Goal: Information Seeking & Learning: Check status

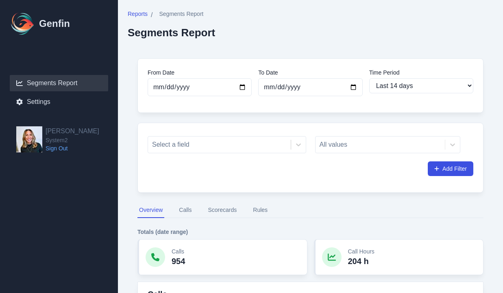
select select "14"
click at [231, 143] on div at bounding box center [219, 144] width 135 height 11
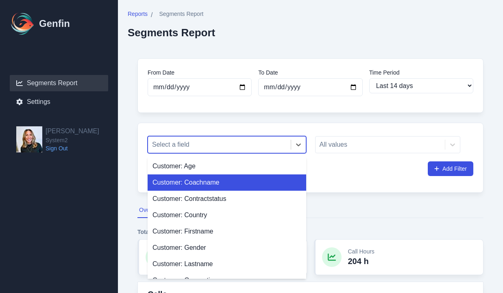
click at [225, 179] on div "Customer: Coachname" at bounding box center [227, 182] width 159 height 16
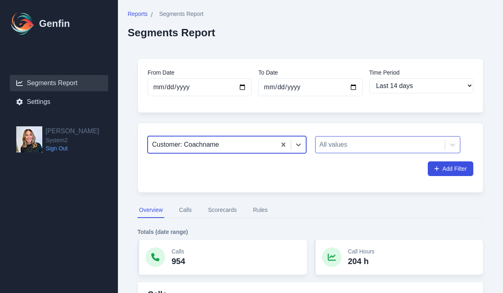
click at [354, 148] on div at bounding box center [381, 144] width 122 height 11
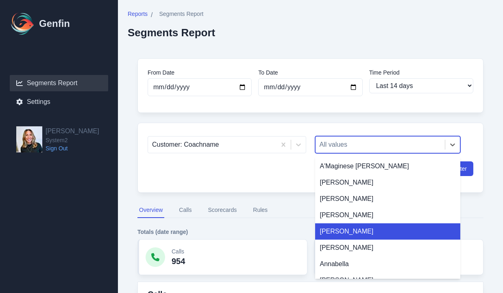
click at [376, 234] on div "[PERSON_NAME]" at bounding box center [388, 231] width 146 height 16
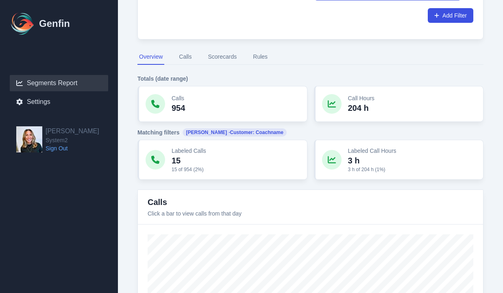
scroll to position [265, 0]
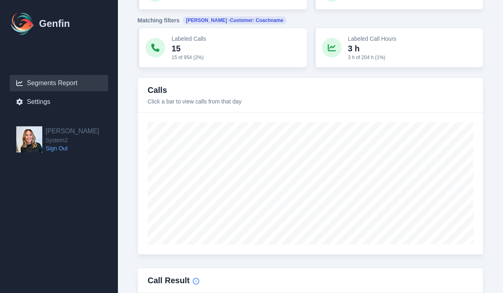
type input "[DATE]"
select select "custom"
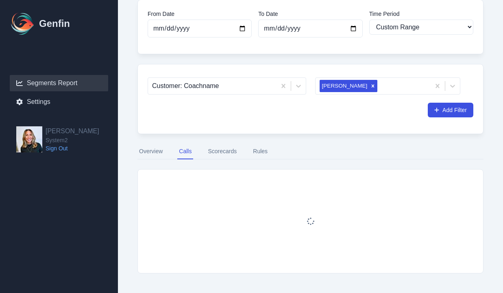
scroll to position [59, 0]
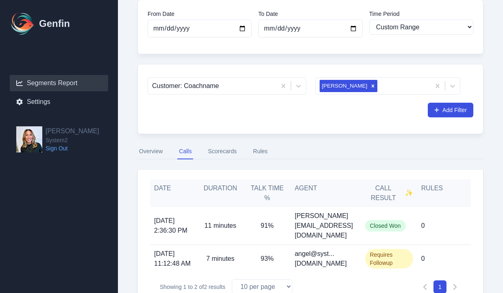
scroll to position [81, 0]
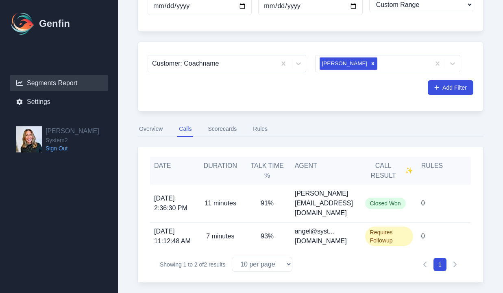
click at [180, 195] on span "[DATE] 2:36:30 PM" at bounding box center [173, 203] width 39 height 20
click at [263, 198] on p "91%" at bounding box center [267, 203] width 13 height 10
click at [223, 127] on button "Scorecards" at bounding box center [222, 128] width 32 height 15
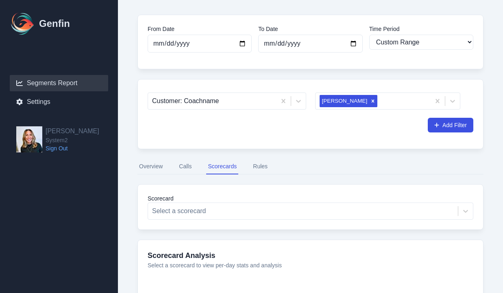
scroll to position [17, 0]
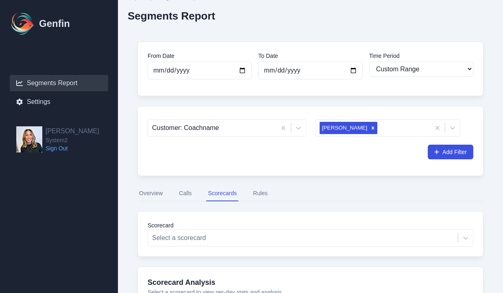
click at [144, 190] on button "Overview" at bounding box center [151, 193] width 27 height 15
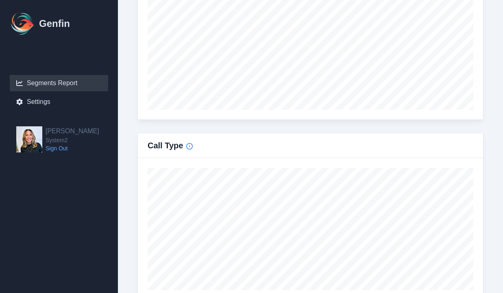
scroll to position [111, 0]
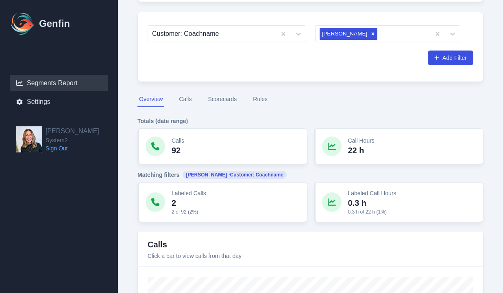
click at [177, 141] on p "Calls" at bounding box center [178, 140] width 13 height 8
click at [159, 142] on icon at bounding box center [155, 146] width 8 height 8
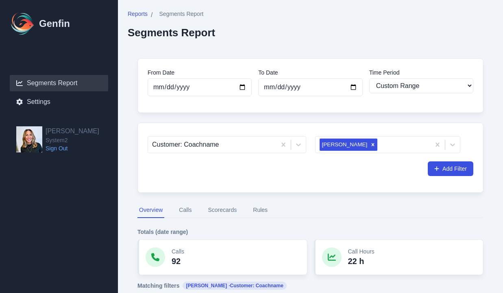
scroll to position [78, 0]
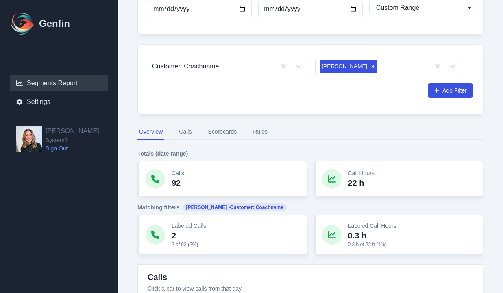
click at [229, 131] on button "Scorecards" at bounding box center [222, 131] width 32 height 15
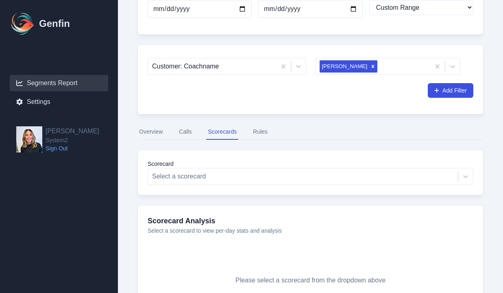
click at [262, 134] on button "Rules" at bounding box center [260, 131] width 18 height 15
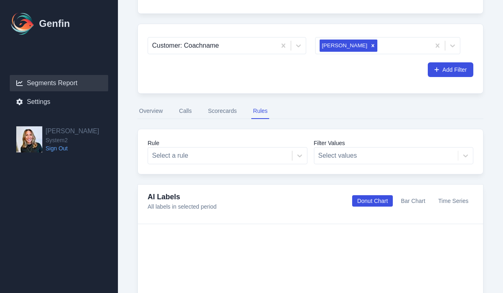
scroll to position [97, 0]
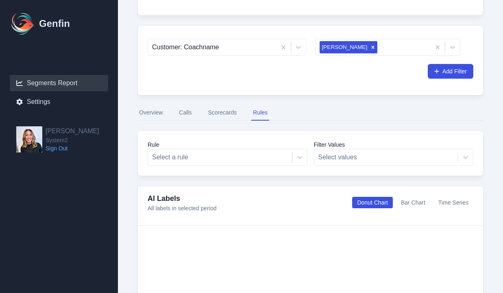
click at [186, 105] on div "From Date [DATE] To Date [DATE] Time Period Last 7 days Last 14 days Last 30 da…" at bounding box center [311, 211] width 366 height 521
click at [190, 116] on button "Calls" at bounding box center [185, 112] width 16 height 15
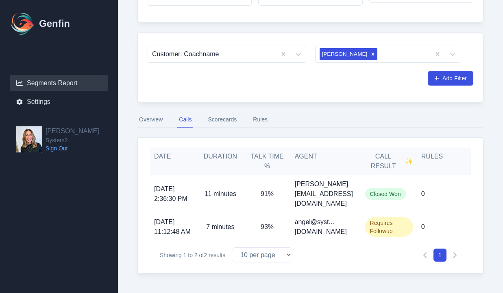
scroll to position [81, 0]
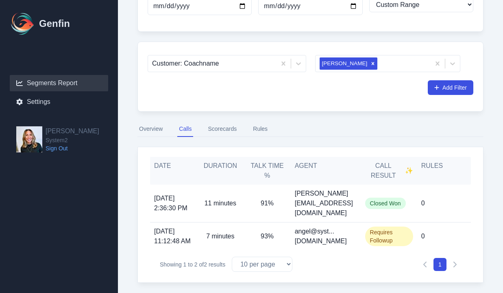
click at [160, 202] on span "[DATE] 2:36:30 PM" at bounding box center [173, 203] width 39 height 20
click at [386, 197] on span "Closed Won" at bounding box center [385, 202] width 41 height 11
click at [146, 128] on button "Overview" at bounding box center [151, 128] width 27 height 15
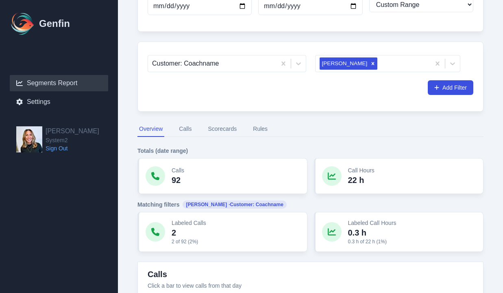
click at [223, 168] on div "Calls 92" at bounding box center [223, 176] width 170 height 36
click at [146, 166] on div "Calls 92" at bounding box center [223, 176] width 170 height 36
click at [160, 177] on div at bounding box center [156, 176] width 20 height 20
click at [173, 176] on p "92" at bounding box center [178, 179] width 13 height 11
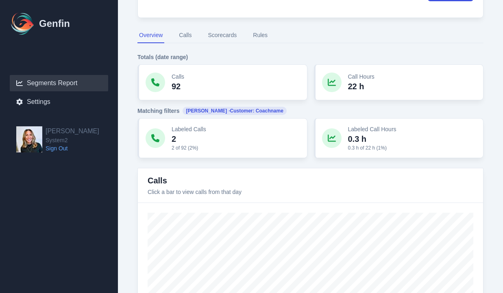
click at [177, 180] on h3 "Calls" at bounding box center [195, 180] width 94 height 11
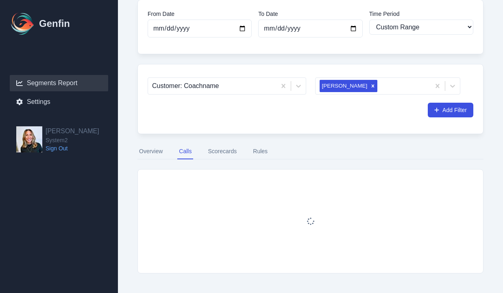
scroll to position [81, 0]
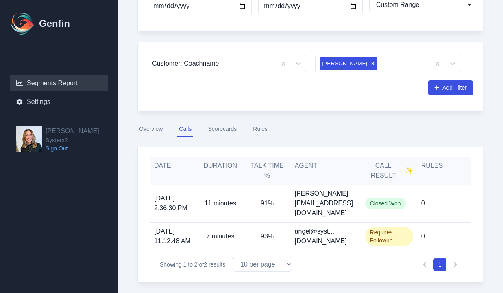
click at [343, 189] on div "[PERSON_NAME][EMAIL_ADDRESS][DOMAIN_NAME]" at bounding box center [326, 202] width 70 height 37
click at [223, 198] on p "11 minutes" at bounding box center [221, 203] width 32 height 10
click at [354, 194] on p "[PERSON_NAME][EMAIL_ADDRESS][DOMAIN_NAME]" at bounding box center [326, 202] width 62 height 29
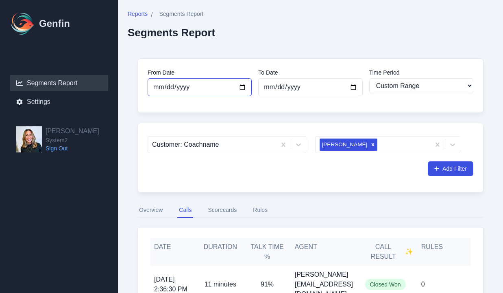
click at [194, 85] on input "[DATE]" at bounding box center [200, 87] width 104 height 18
click at [242, 85] on input "[DATE]" at bounding box center [200, 87] width 104 height 18
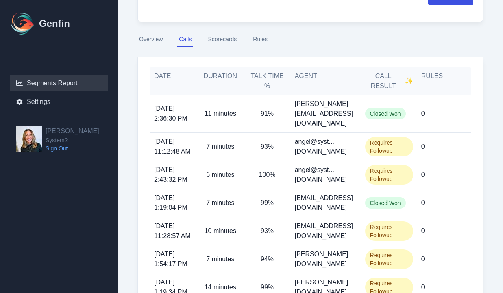
scroll to position [222, 0]
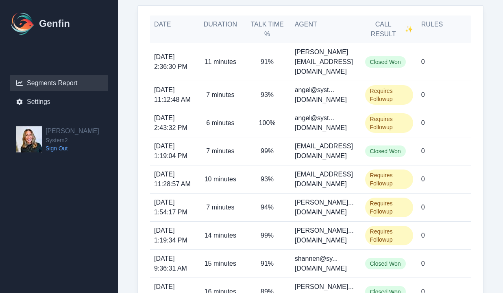
click at [177, 62] on span "[DATE] 2:36:30 PM" at bounding box center [173, 62] width 39 height 20
click at [241, 56] on div "11 minutes" at bounding box center [220, 61] width 47 height 37
click at [330, 59] on p "[PERSON_NAME][EMAIL_ADDRESS][DOMAIN_NAME]" at bounding box center [326, 61] width 62 height 29
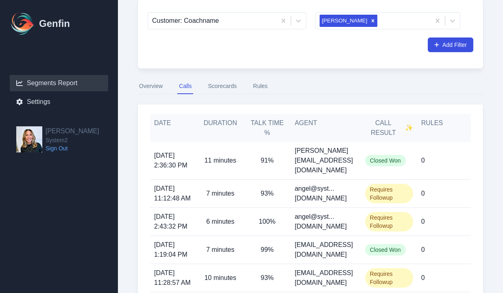
scroll to position [121, 0]
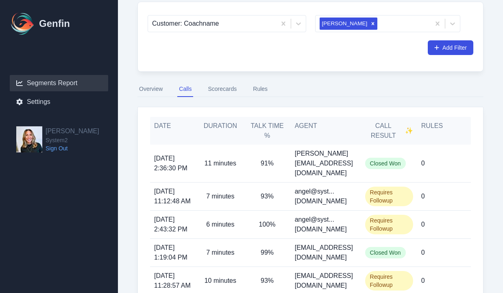
click at [147, 90] on button "Overview" at bounding box center [151, 88] width 27 height 15
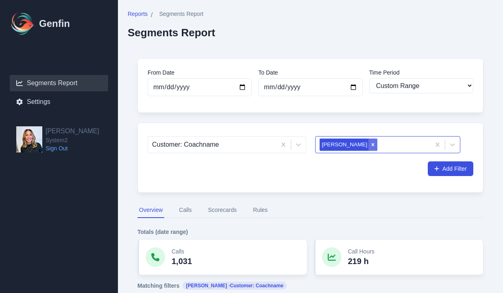
click at [370, 146] on icon "Remove America Perez" at bounding box center [373, 145] width 6 height 6
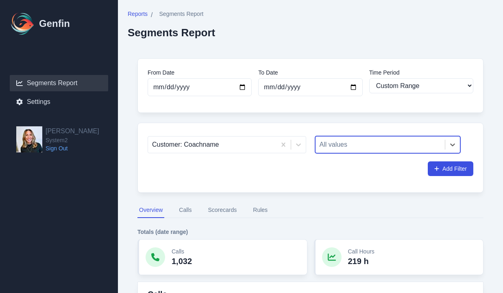
scroll to position [162, 0]
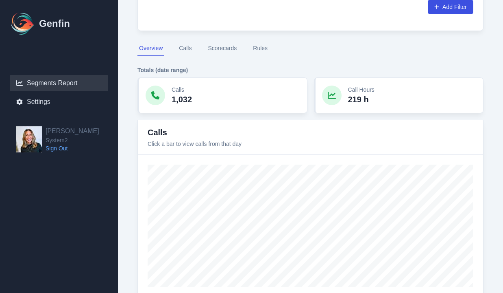
click at [181, 46] on button "Calls" at bounding box center [185, 48] width 16 height 15
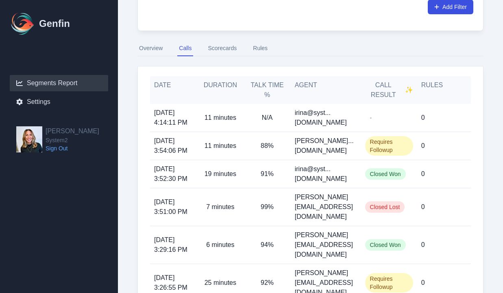
click at [392, 146] on span "Requires Followup" at bounding box center [389, 146] width 48 height 20
click at [280, 155] on div "88%" at bounding box center [267, 146] width 47 height 28
click at [219, 51] on button "Scorecards" at bounding box center [222, 48] width 32 height 15
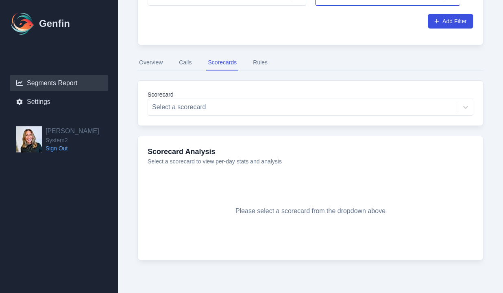
scroll to position [147, 0]
click at [264, 70] on button "Rules" at bounding box center [260, 62] width 18 height 15
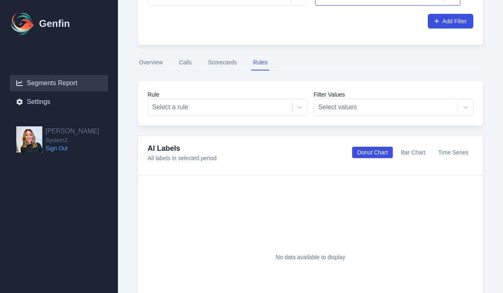
click at [153, 69] on button "Overview" at bounding box center [151, 62] width 27 height 15
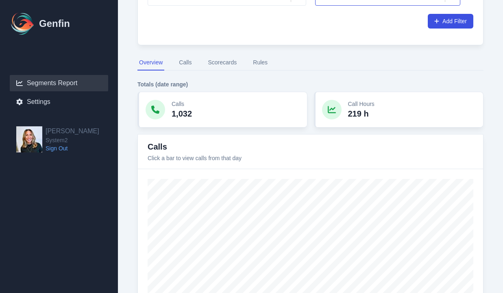
click at [155, 124] on div "Calls 1,032" at bounding box center [223, 110] width 170 height 36
click at [155, 111] on icon at bounding box center [155, 109] width 8 height 8
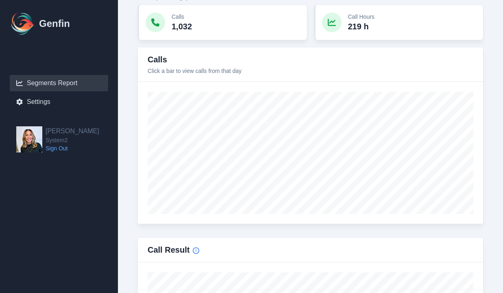
type input "[DATE]"
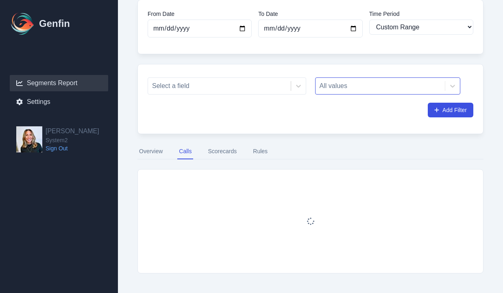
scroll to position [234, 0]
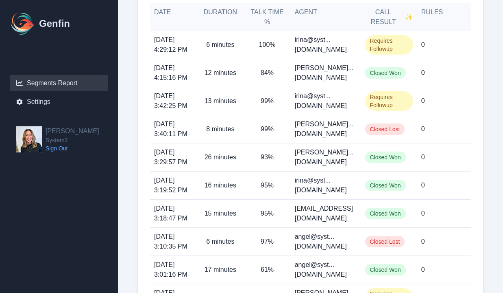
click at [417, 96] on div "Requires Followup" at bounding box center [389, 101] width 56 height 28
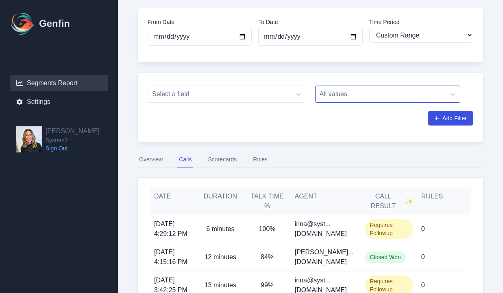
scroll to position [0, 0]
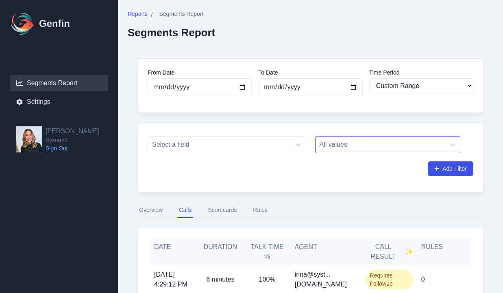
click at [146, 207] on button "Overview" at bounding box center [151, 209] width 27 height 15
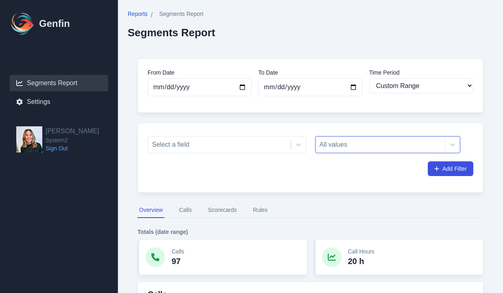
click at [132, 13] on span "Reports" at bounding box center [138, 14] width 20 height 8
click at [284, 87] on input "[DATE]" at bounding box center [310, 87] width 104 height 18
click at [350, 88] on input "[DATE]" at bounding box center [310, 87] width 104 height 18
type input "[DATE]"
click at [198, 83] on input "[DATE]" at bounding box center [200, 87] width 104 height 18
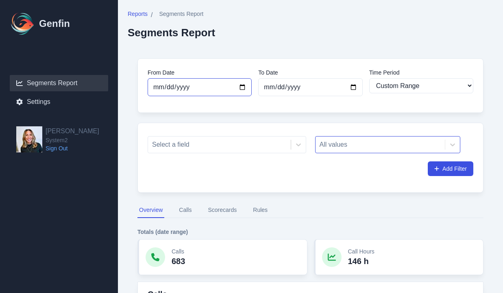
click at [244, 83] on input "[DATE]" at bounding box center [200, 87] width 104 height 18
click at [279, 168] on div "Add Filter" at bounding box center [311, 168] width 326 height 15
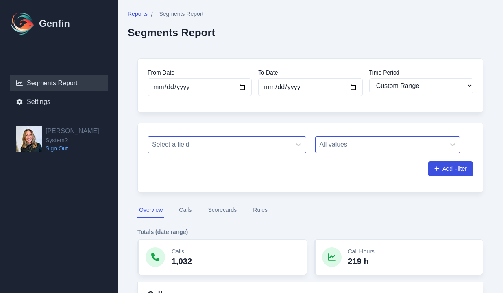
click at [261, 142] on div at bounding box center [219, 144] width 135 height 11
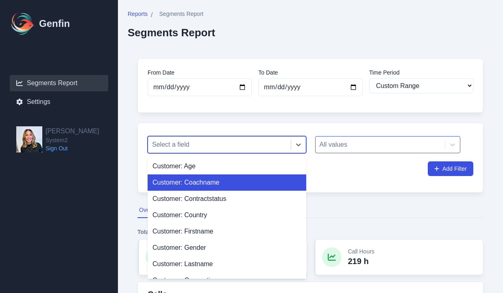
click at [276, 179] on div "Customer: Coachname" at bounding box center [227, 182] width 159 height 16
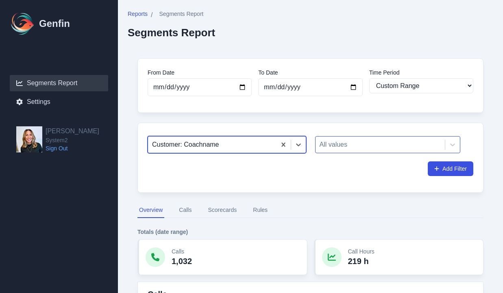
click at [354, 140] on div at bounding box center [381, 144] width 122 height 11
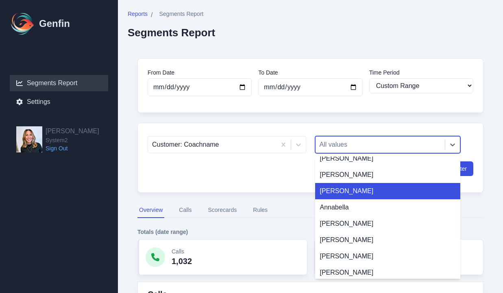
scroll to position [69, 0]
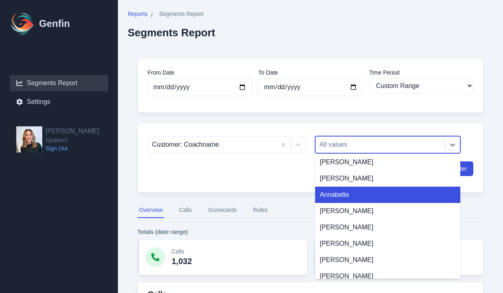
click at [356, 193] on div "Annabella" at bounding box center [388, 194] width 146 height 16
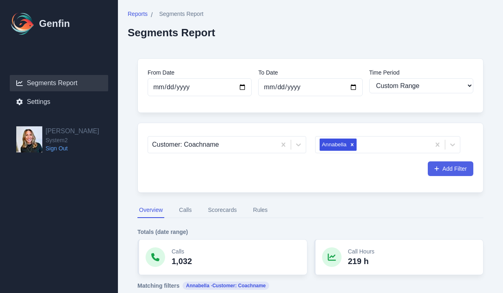
click at [449, 168] on button "Add Filter" at bounding box center [451, 168] width 46 height 15
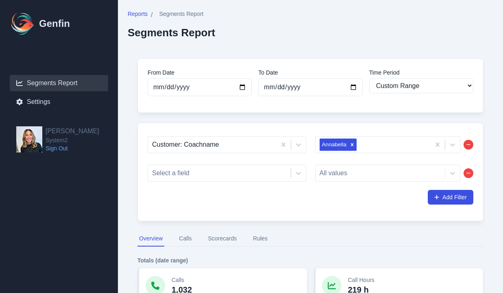
click at [472, 172] on button "button" at bounding box center [469, 173] width 10 height 10
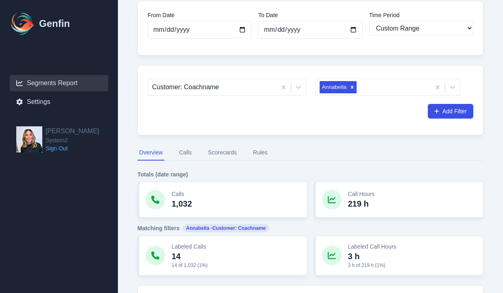
scroll to position [104, 0]
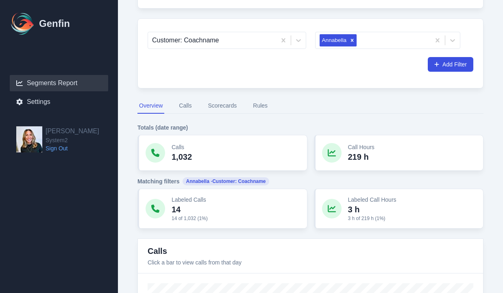
click at [174, 208] on p "14" at bounding box center [190, 208] width 36 height 11
click at [154, 207] on icon at bounding box center [155, 208] width 8 height 8
click at [338, 204] on div at bounding box center [332, 209] width 20 height 20
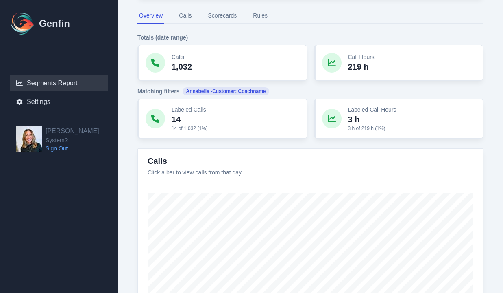
type input "[DATE]"
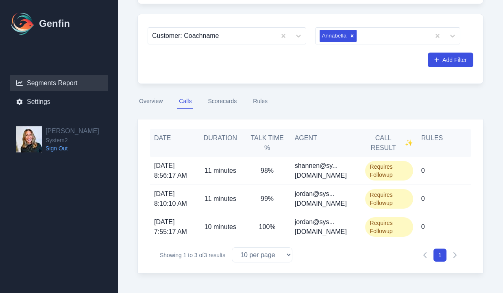
scroll to position [109, 0]
click at [153, 100] on button "Overview" at bounding box center [151, 101] width 27 height 15
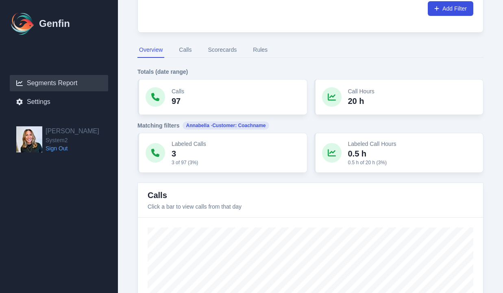
scroll to position [263, 0]
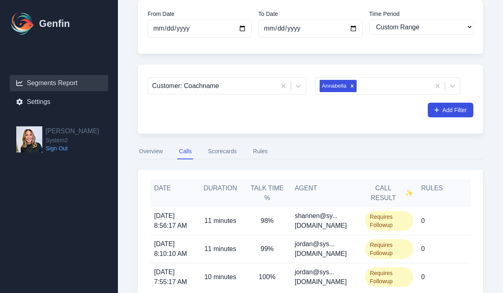
scroll to position [109, 0]
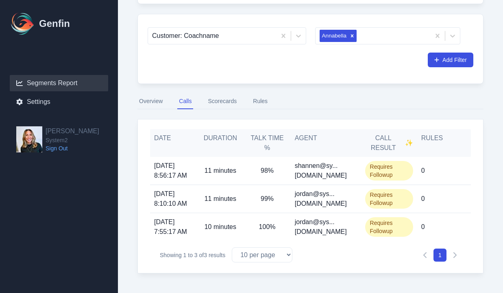
click at [156, 99] on button "Overview" at bounding box center [151, 101] width 27 height 15
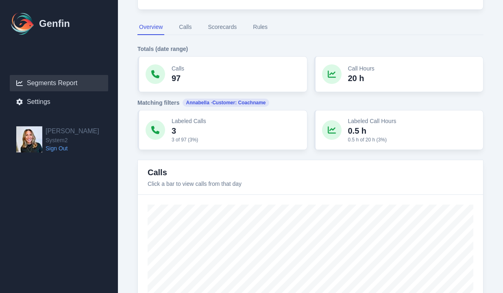
scroll to position [202, 0]
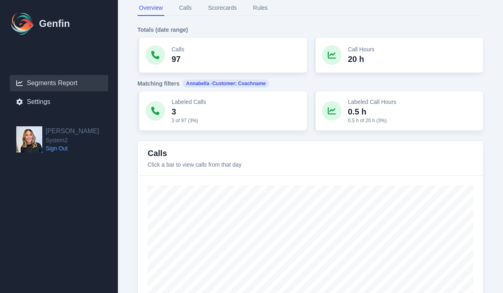
click at [336, 54] on div at bounding box center [332, 55] width 20 height 20
click at [331, 108] on icon at bounding box center [332, 111] width 8 height 8
click at [154, 113] on icon at bounding box center [155, 111] width 8 height 8
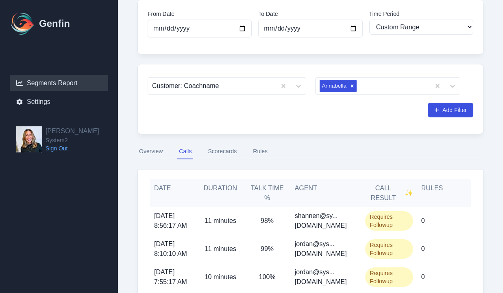
scroll to position [109, 0]
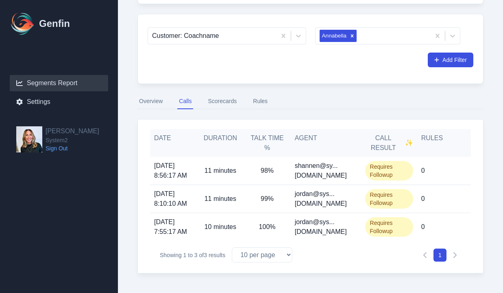
click at [175, 163] on span "[DATE] 8:56:17 AM" at bounding box center [173, 171] width 39 height 20
click at [396, 168] on span "Requires Followup" at bounding box center [389, 171] width 48 height 20
click at [152, 96] on button "Overview" at bounding box center [151, 101] width 27 height 15
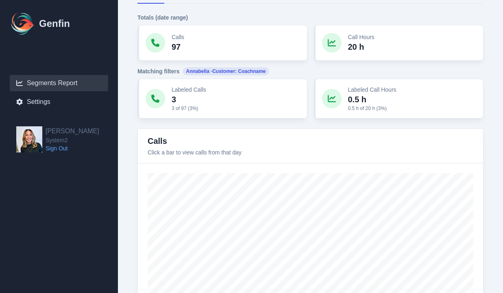
scroll to position [59, 0]
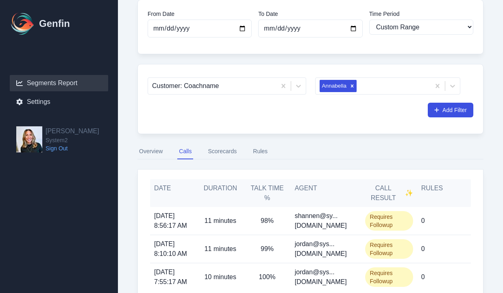
scroll to position [109, 0]
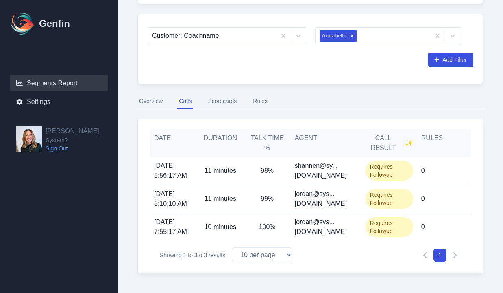
click at [317, 168] on p "shannen@sy...[DOMAIN_NAME]" at bounding box center [326, 171] width 62 height 20
click at [149, 98] on button "Overview" at bounding box center [151, 101] width 27 height 15
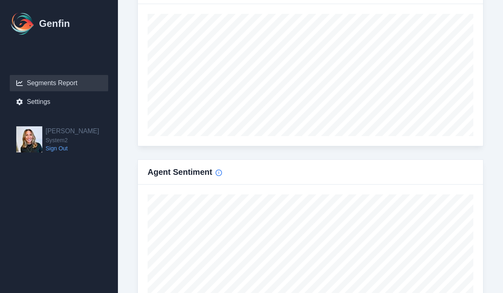
scroll to position [471, 0]
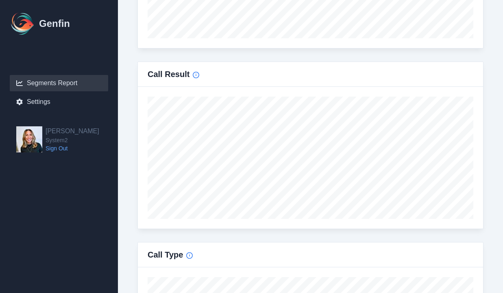
click at [50, 151] on link "Sign Out" at bounding box center [73, 148] width 54 height 8
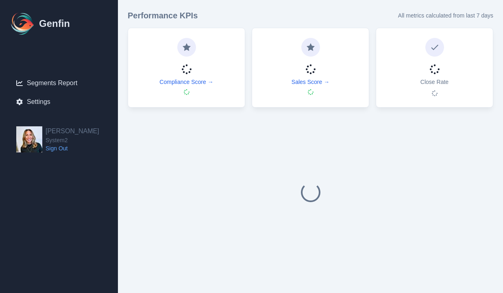
select select "14"
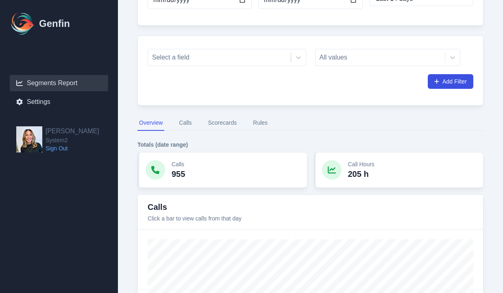
scroll to position [154, 0]
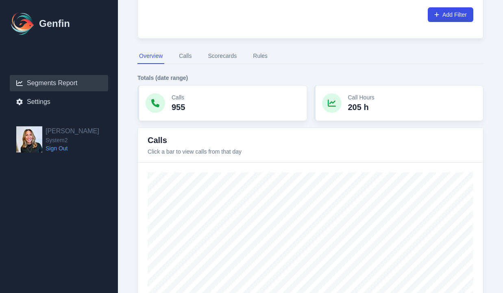
click at [155, 105] on icon at bounding box center [155, 103] width 8 height 8
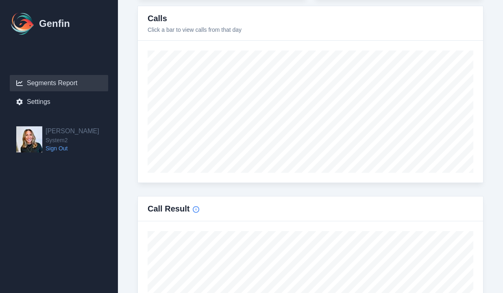
type input "[DATE]"
select select "custom"
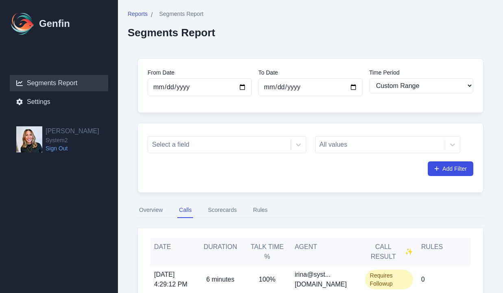
click at [152, 211] on button "Overview" at bounding box center [151, 209] width 27 height 15
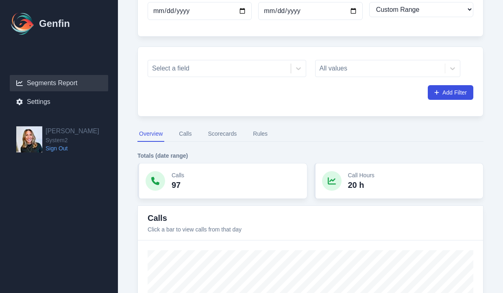
scroll to position [123, 0]
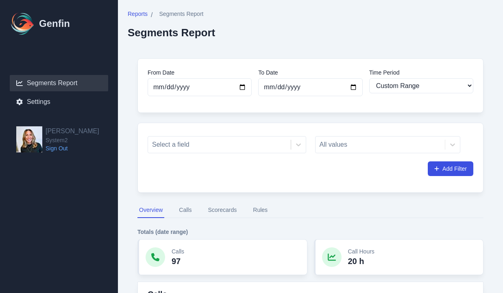
select select "custom"
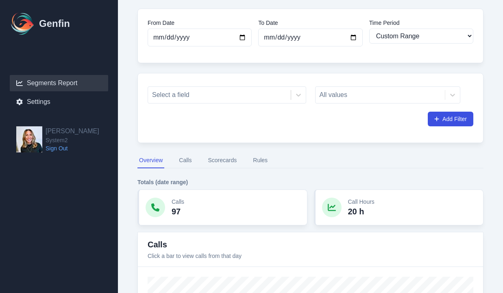
scroll to position [57, 0]
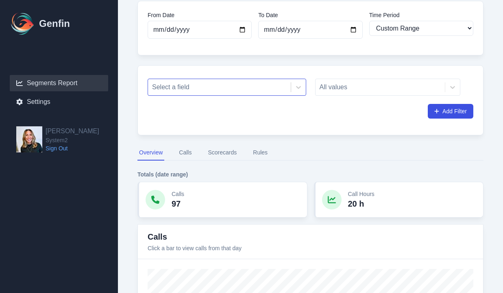
click at [229, 84] on div at bounding box center [219, 86] width 135 height 11
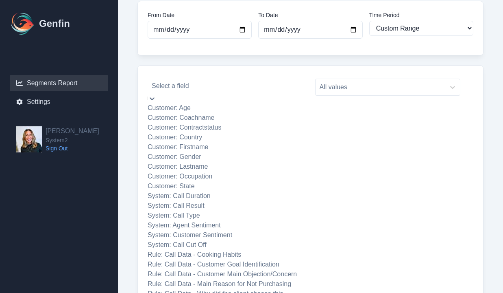
click at [237, 122] on div "Customer: Coachname" at bounding box center [227, 118] width 159 height 10
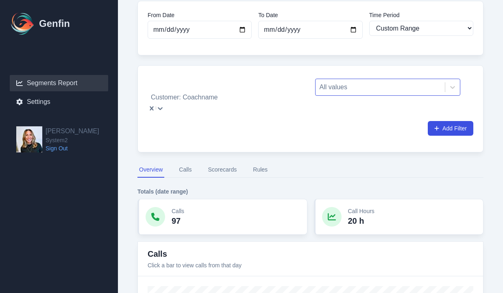
click at [368, 93] on div "All values" at bounding box center [381, 87] width 130 height 15
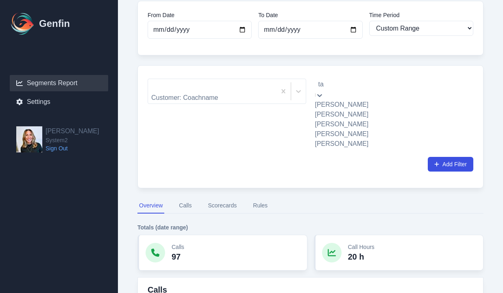
type input "tal"
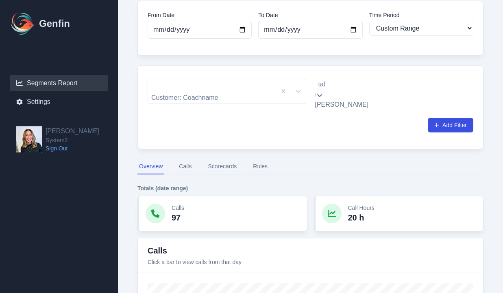
click at [363, 109] on div "[PERSON_NAME]" at bounding box center [388, 105] width 146 height 10
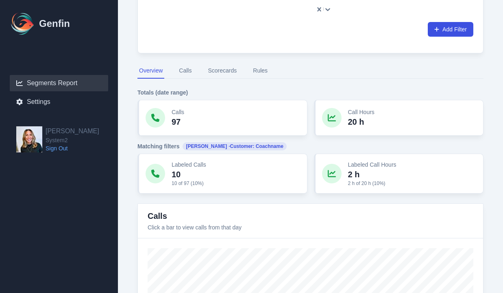
scroll to position [181, 0]
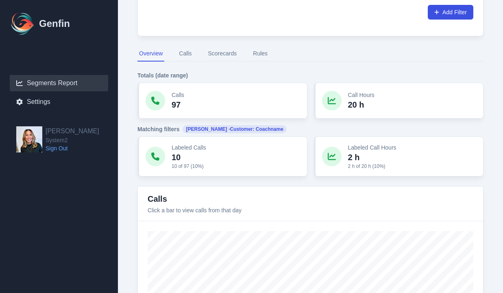
click at [268, 138] on div "Labeled Calls 10 10 of 97 (10%)" at bounding box center [223, 156] width 170 height 40
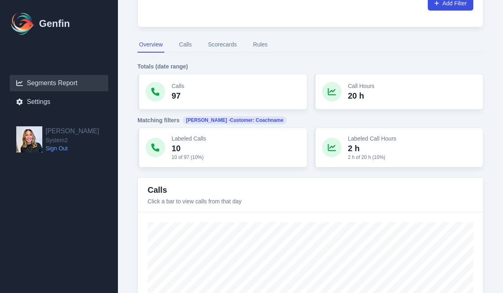
scroll to position [411, 0]
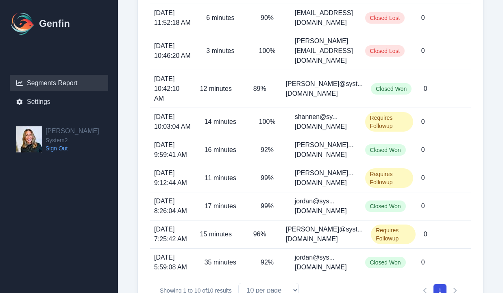
scroll to position [28, 0]
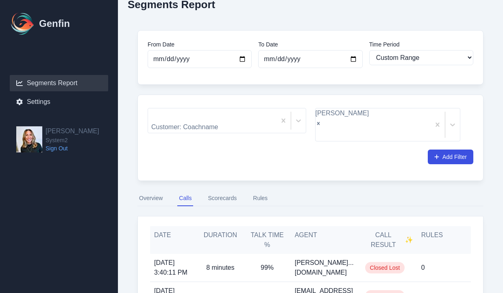
click at [159, 190] on button "Overview" at bounding box center [151, 197] width 27 height 15
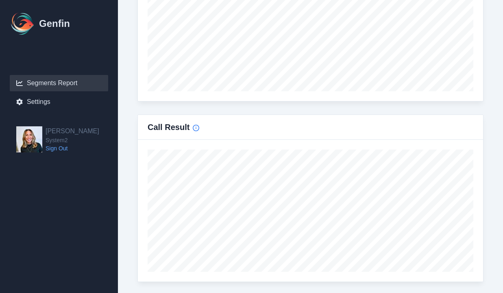
scroll to position [26, 0]
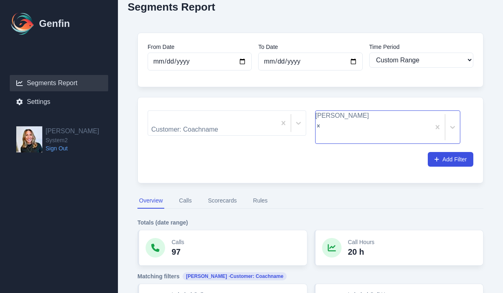
click at [321, 123] on icon "Remove Taliyah Dozier" at bounding box center [319, 126] width 6 height 6
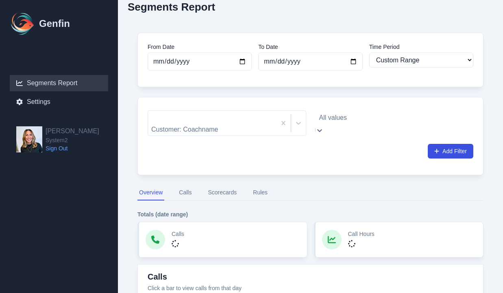
click at [392, 118] on div at bounding box center [388, 117] width 138 height 11
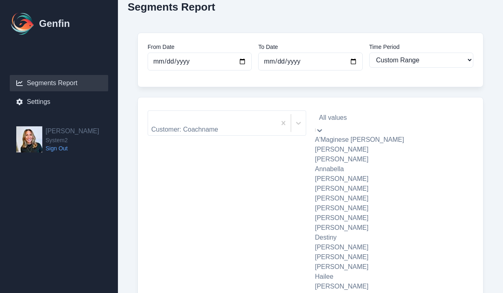
scroll to position [223, 0]
click at [377, 291] on div "[PERSON_NAME]" at bounding box center [388, 296] width 146 height 10
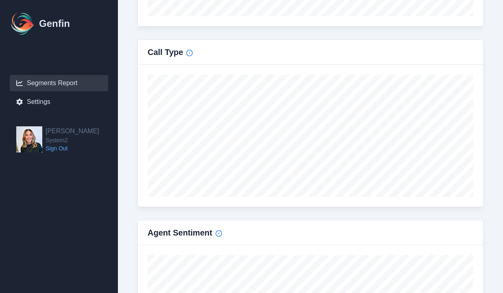
scroll to position [489, 0]
